Goal: Task Accomplishment & Management: Use online tool/utility

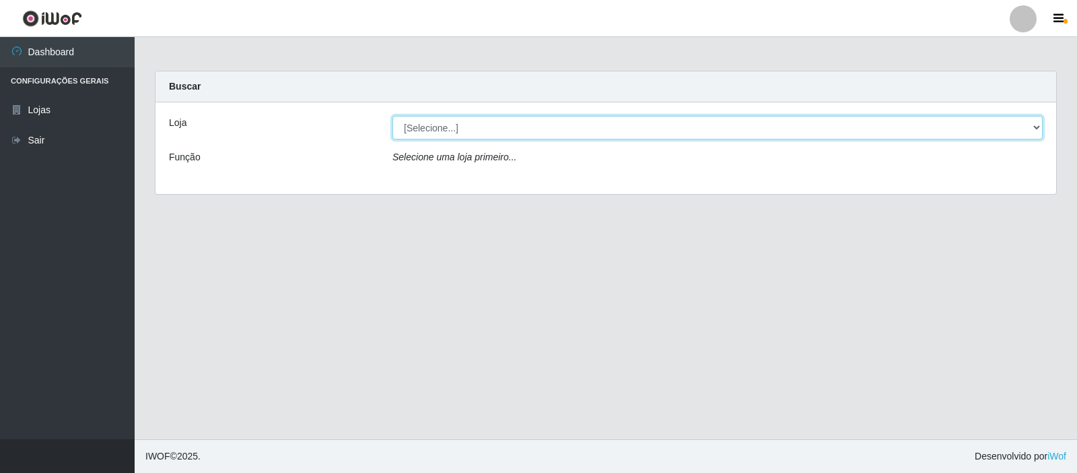
click at [1039, 125] on select "[Selecione...] Rede Compras Supermercados - LOJA 3" at bounding box center [718, 128] width 650 height 24
select select "162"
click at [393, 116] on select "[Selecione...] Rede Compras Supermercados - LOJA 3" at bounding box center [718, 128] width 650 height 24
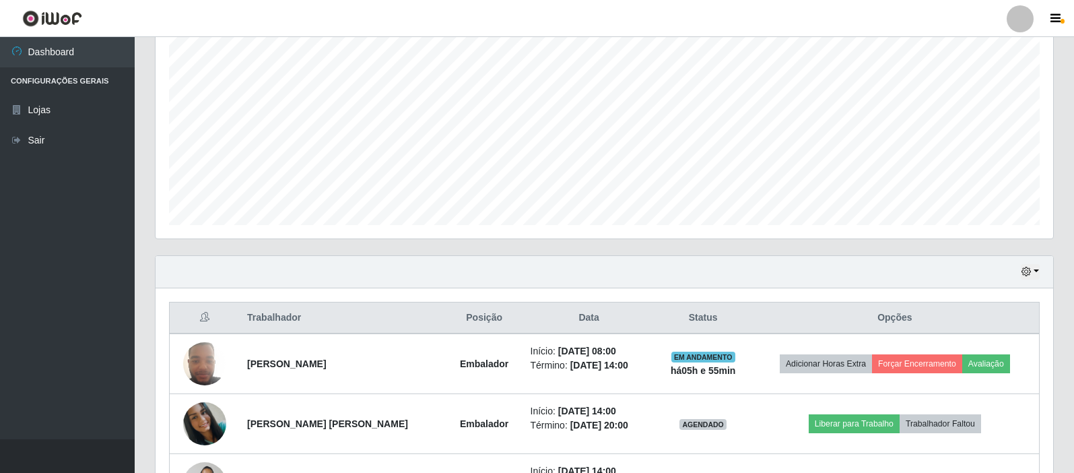
scroll to position [362, 0]
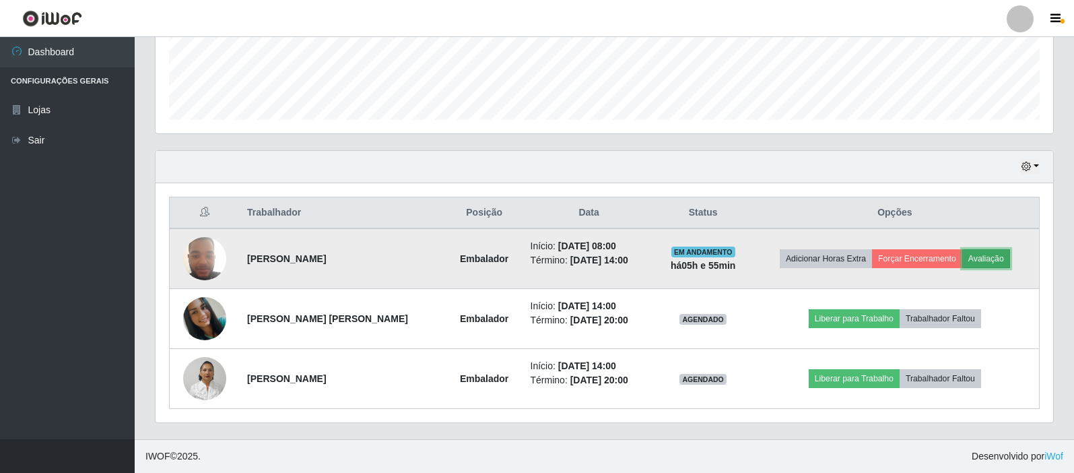
click at [990, 258] on button "Avaliação" at bounding box center [986, 258] width 48 height 19
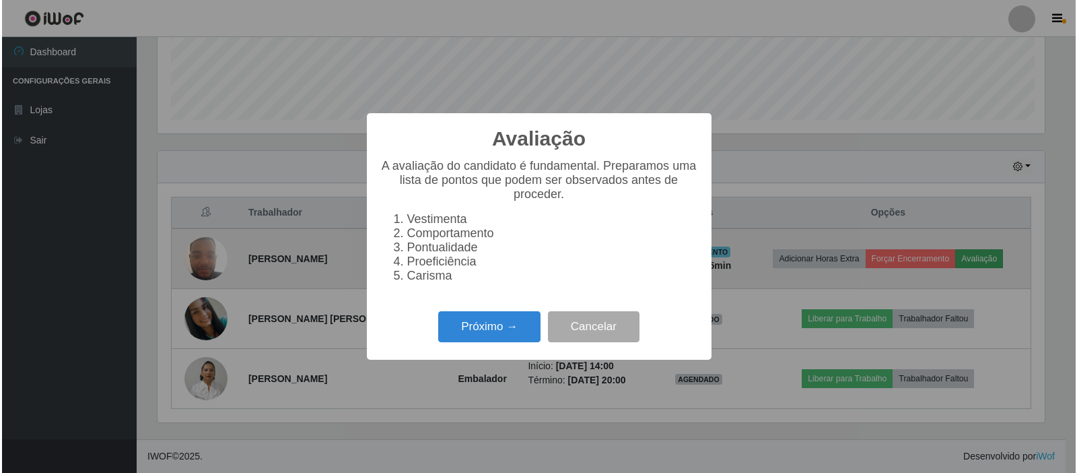
scroll to position [279, 891]
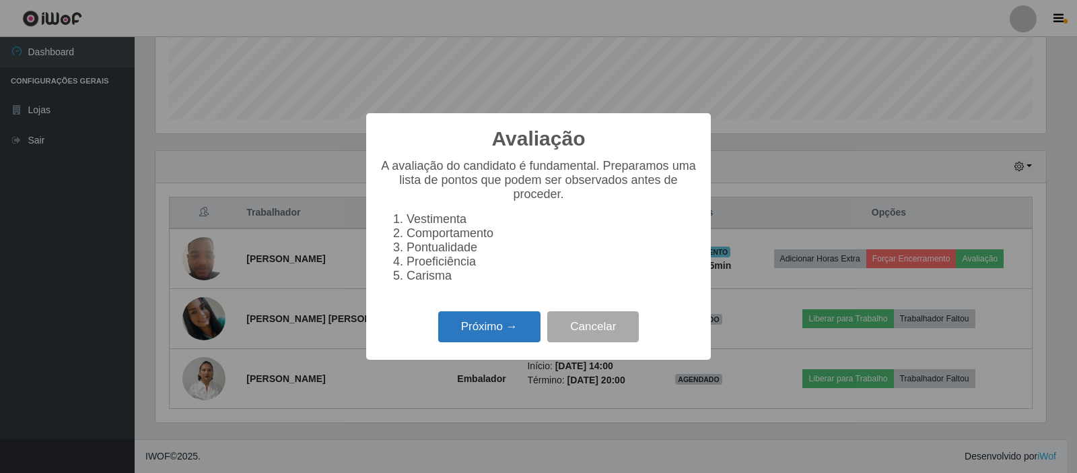
click at [493, 339] on button "Próximo →" at bounding box center [489, 327] width 102 height 32
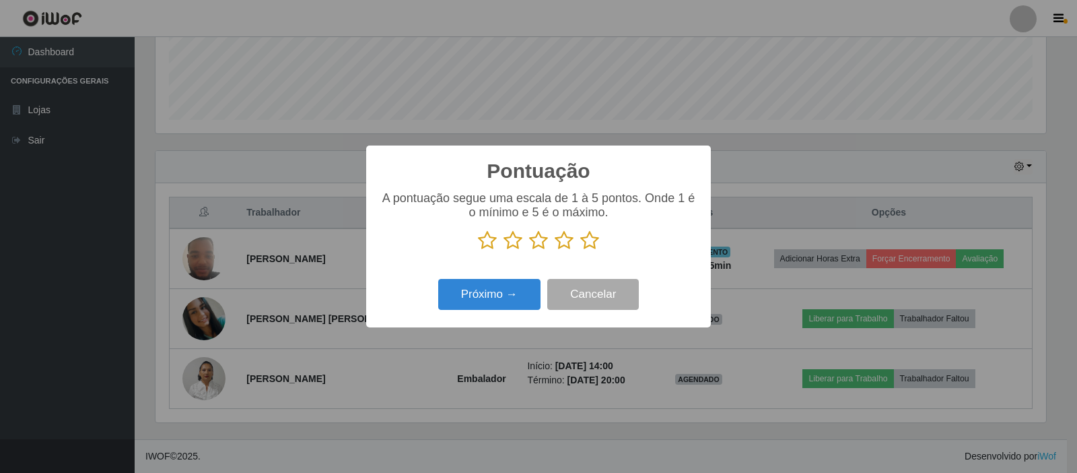
click at [590, 239] on icon at bounding box center [589, 240] width 19 height 20
click at [580, 250] on input "radio" at bounding box center [580, 250] width 0 height 0
click at [494, 291] on button "Próximo →" at bounding box center [489, 295] width 102 height 32
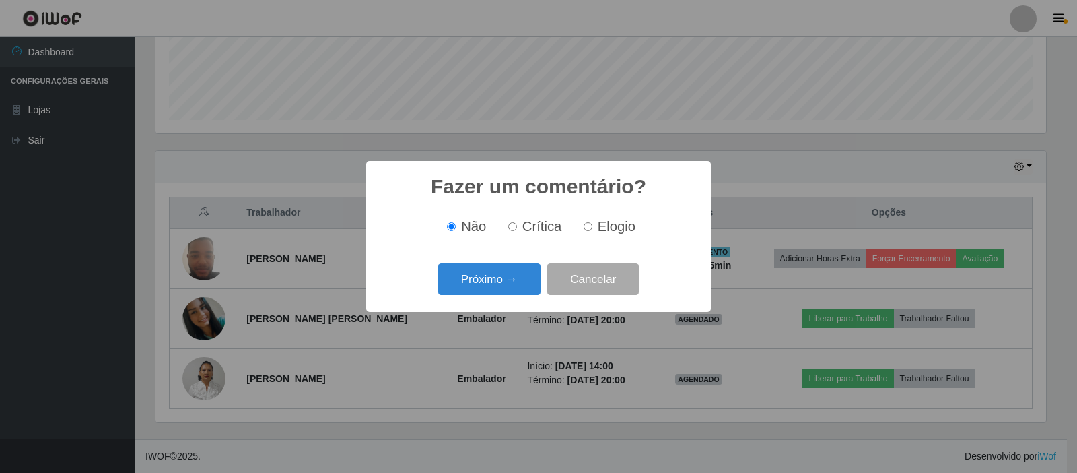
click at [589, 229] on input "Elogio" at bounding box center [588, 226] width 9 height 9
radio input "true"
click at [477, 281] on button "Próximo →" at bounding box center [489, 279] width 102 height 32
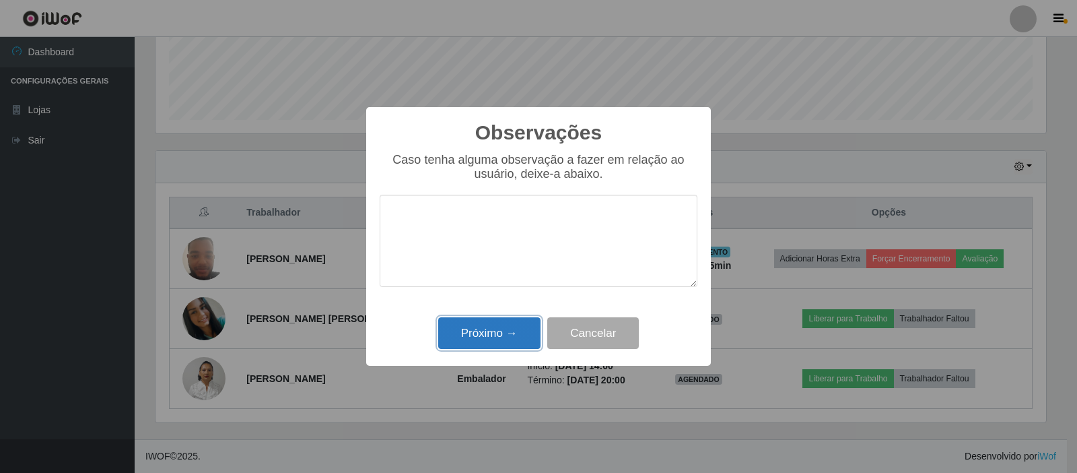
click at [488, 332] on button "Próximo →" at bounding box center [489, 333] width 102 height 32
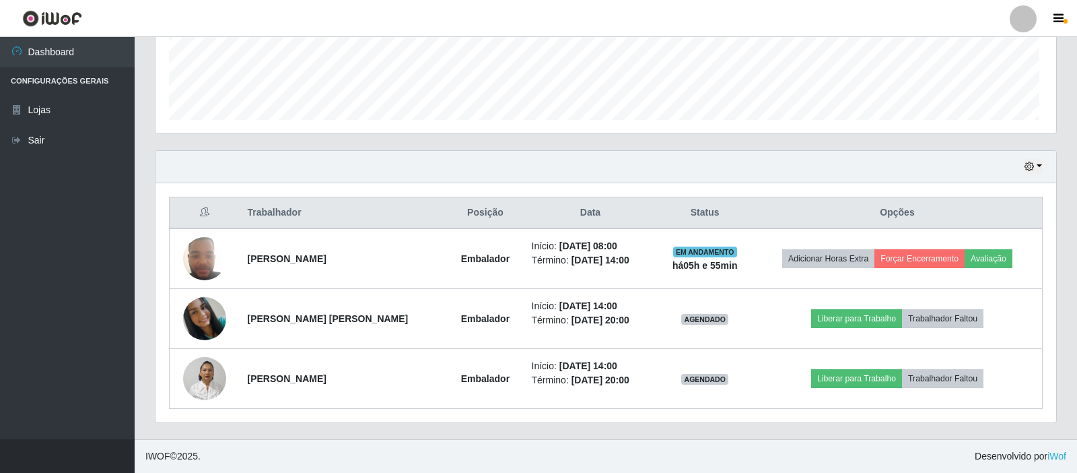
scroll to position [279, 898]
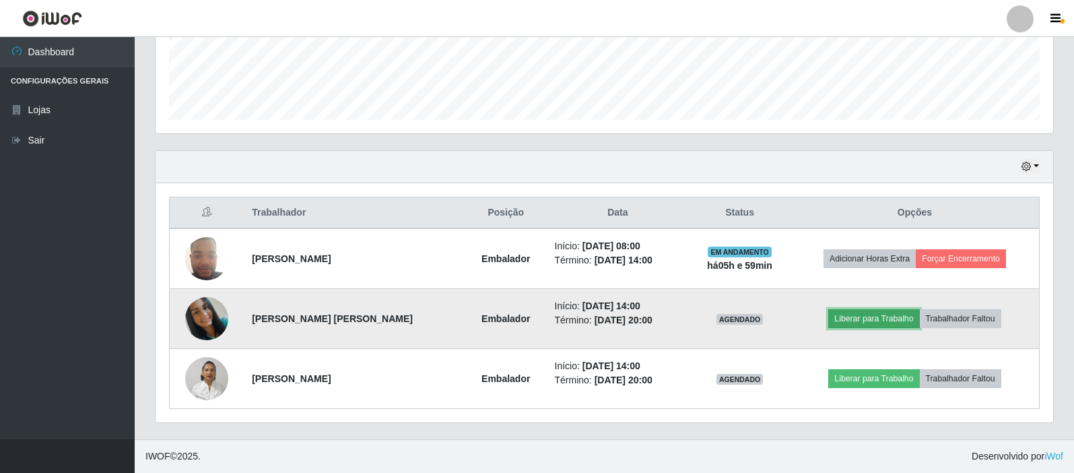
click at [879, 315] on button "Liberar para Trabalho" at bounding box center [873, 318] width 91 height 19
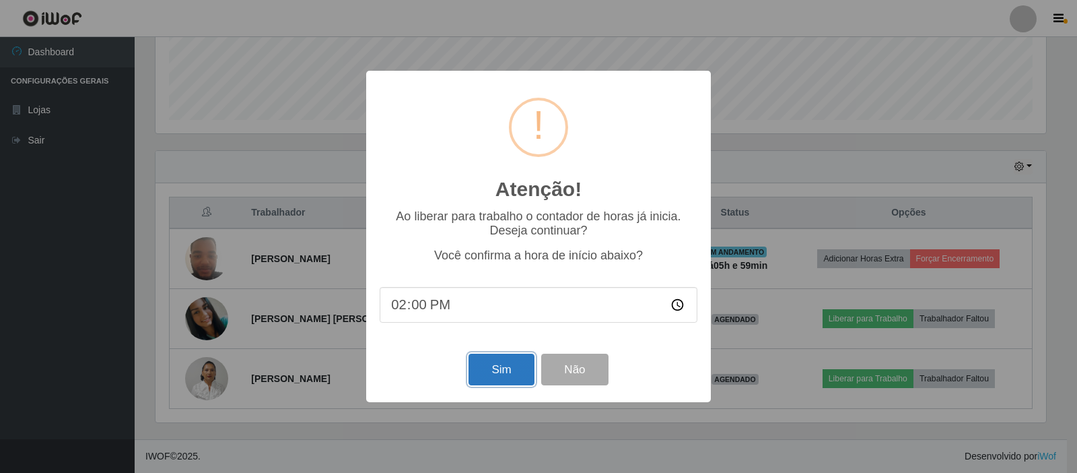
click at [522, 366] on button "Sim" at bounding box center [501, 370] width 65 height 32
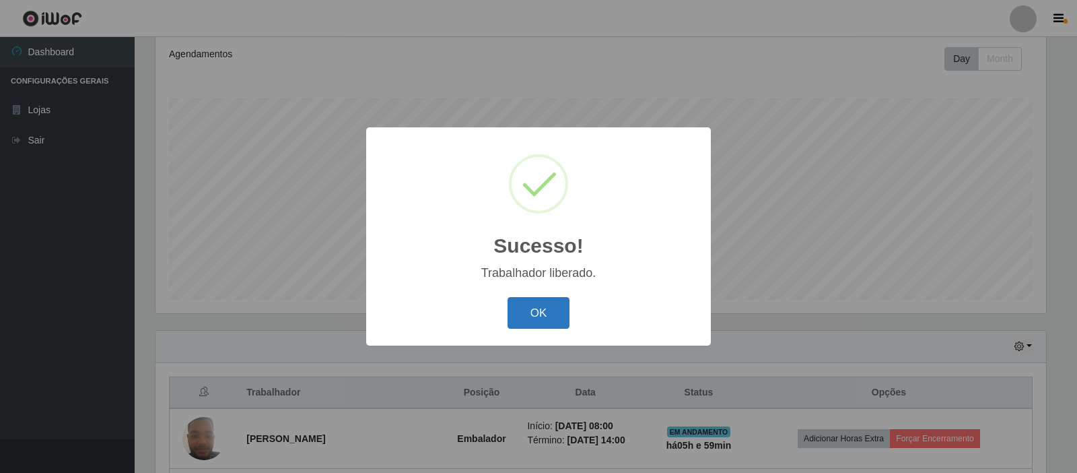
click at [527, 306] on button "OK" at bounding box center [539, 313] width 63 height 32
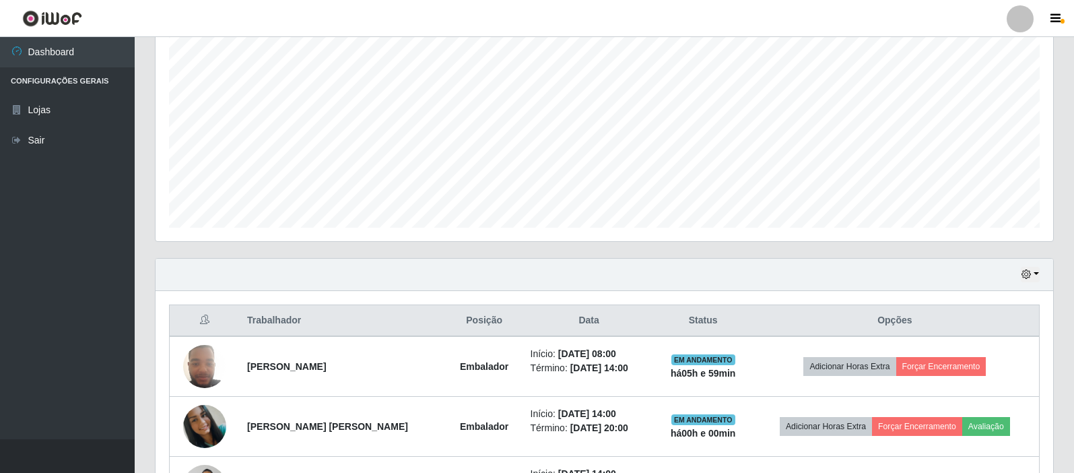
scroll to position [362, 0]
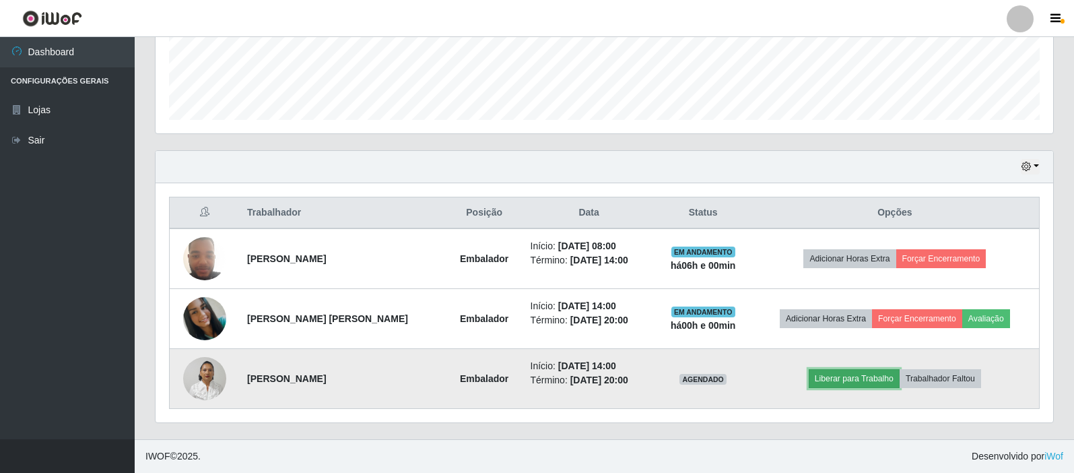
click at [855, 378] on button "Liberar para Trabalho" at bounding box center [854, 378] width 91 height 19
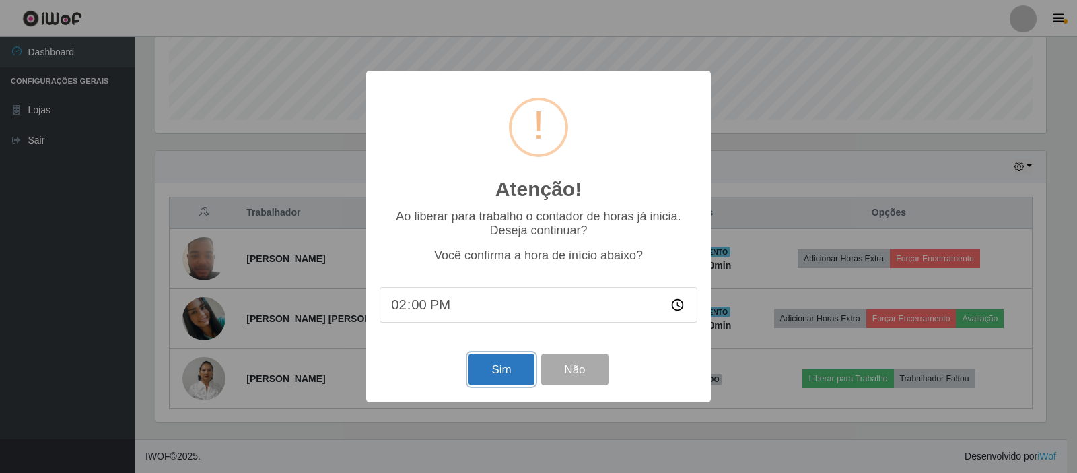
click at [485, 370] on button "Sim" at bounding box center [501, 370] width 65 height 32
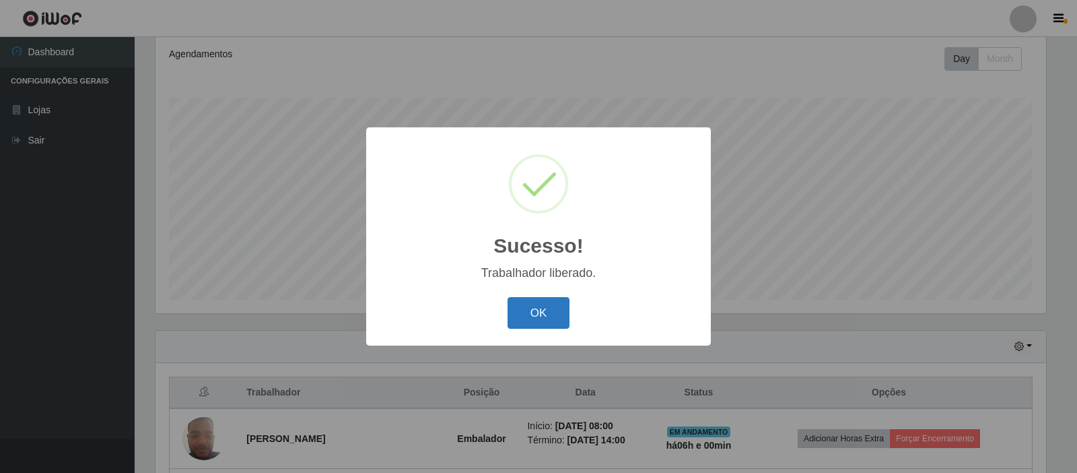
click at [543, 316] on button "OK" at bounding box center [539, 313] width 63 height 32
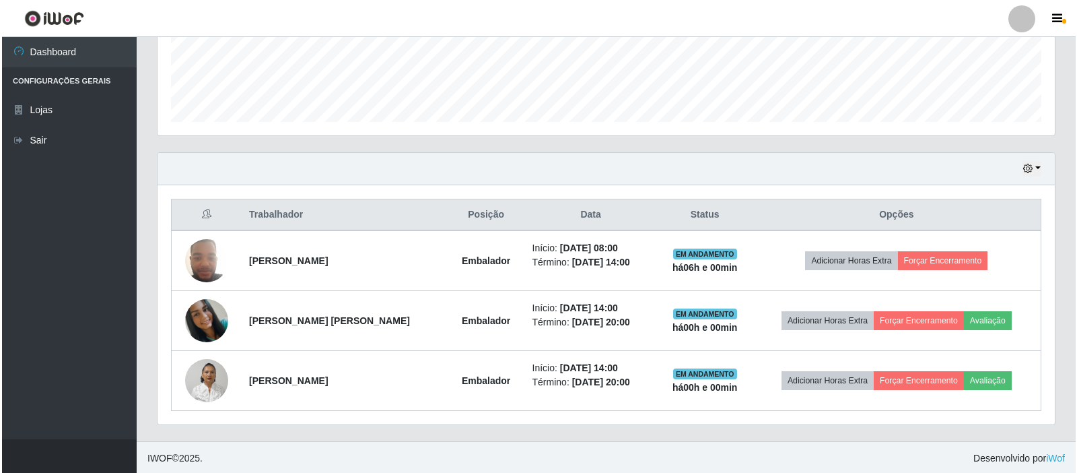
scroll to position [362, 0]
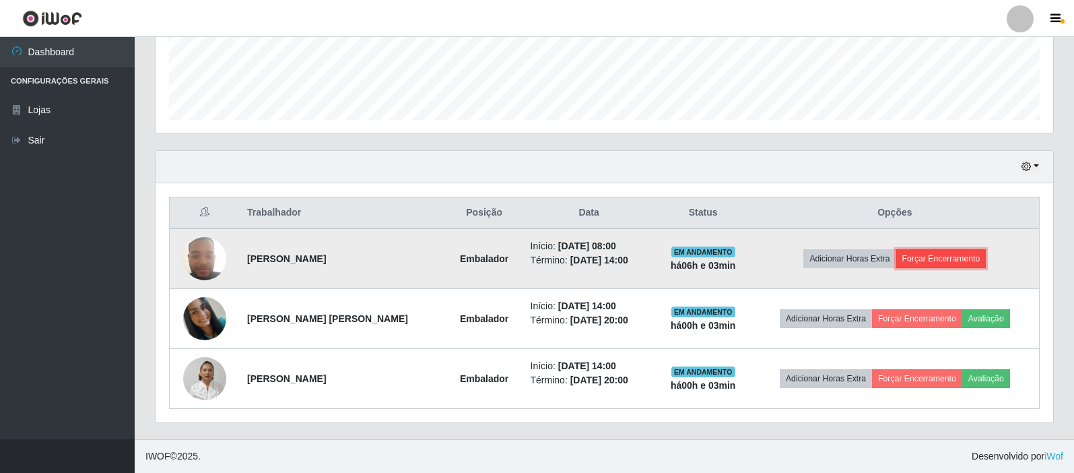
click at [920, 258] on button "Forçar Encerramento" at bounding box center [941, 258] width 90 height 19
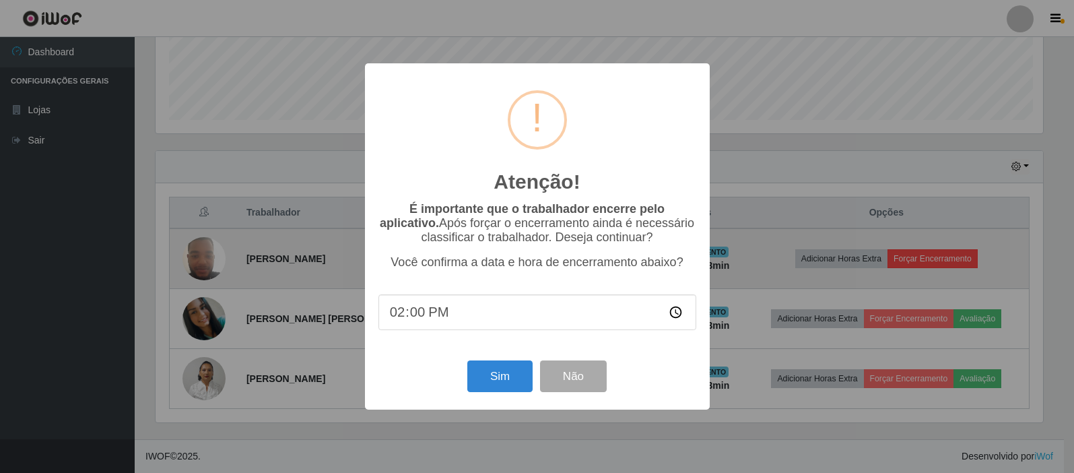
scroll to position [279, 891]
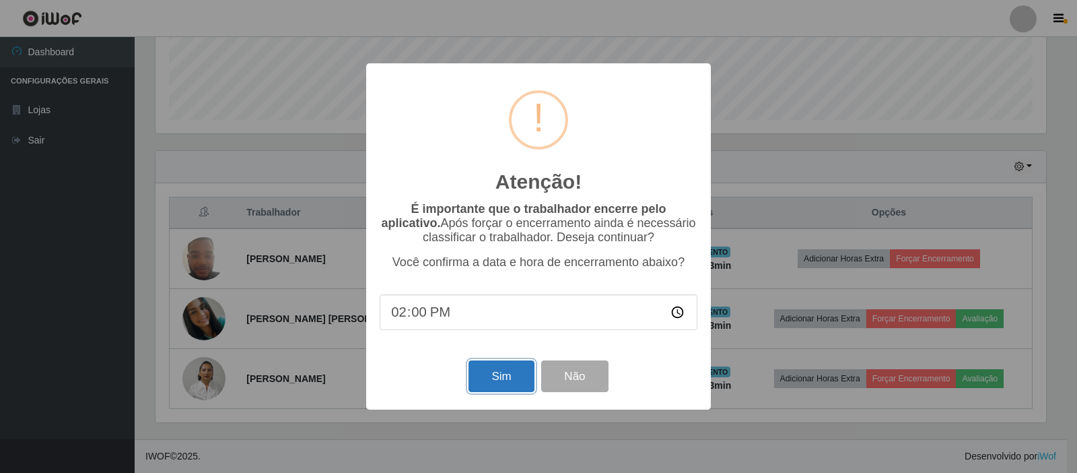
click at [509, 371] on button "Sim" at bounding box center [501, 376] width 65 height 32
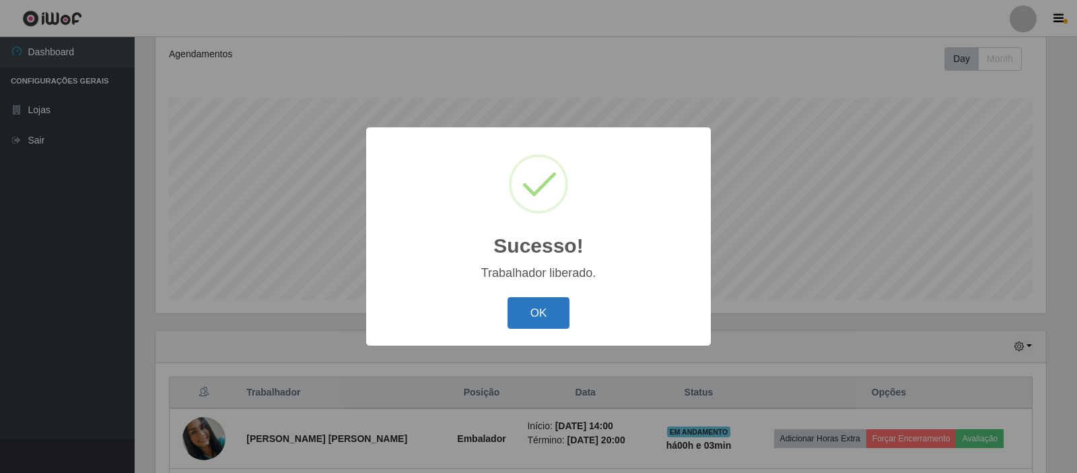
click at [537, 316] on button "OK" at bounding box center [539, 313] width 63 height 32
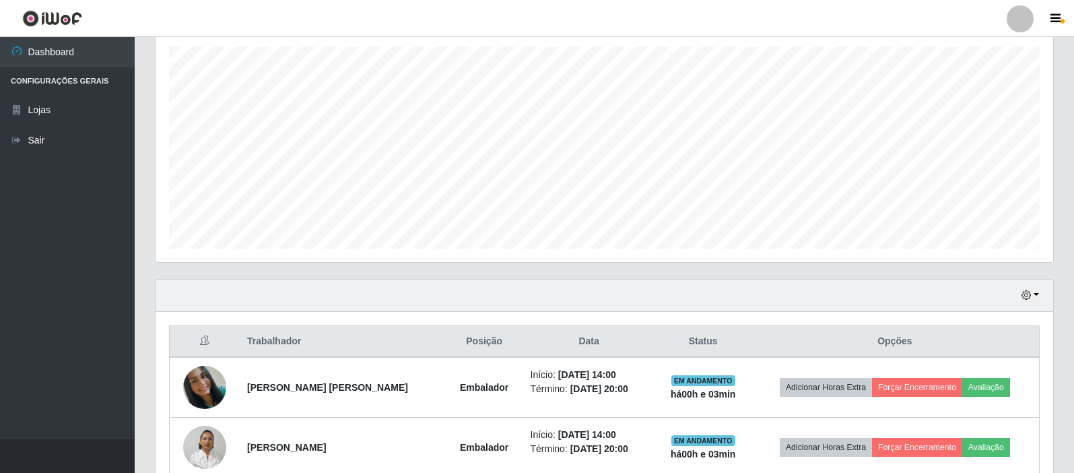
scroll to position [302, 0]
